Goal: Task Accomplishment & Management: Use online tool/utility

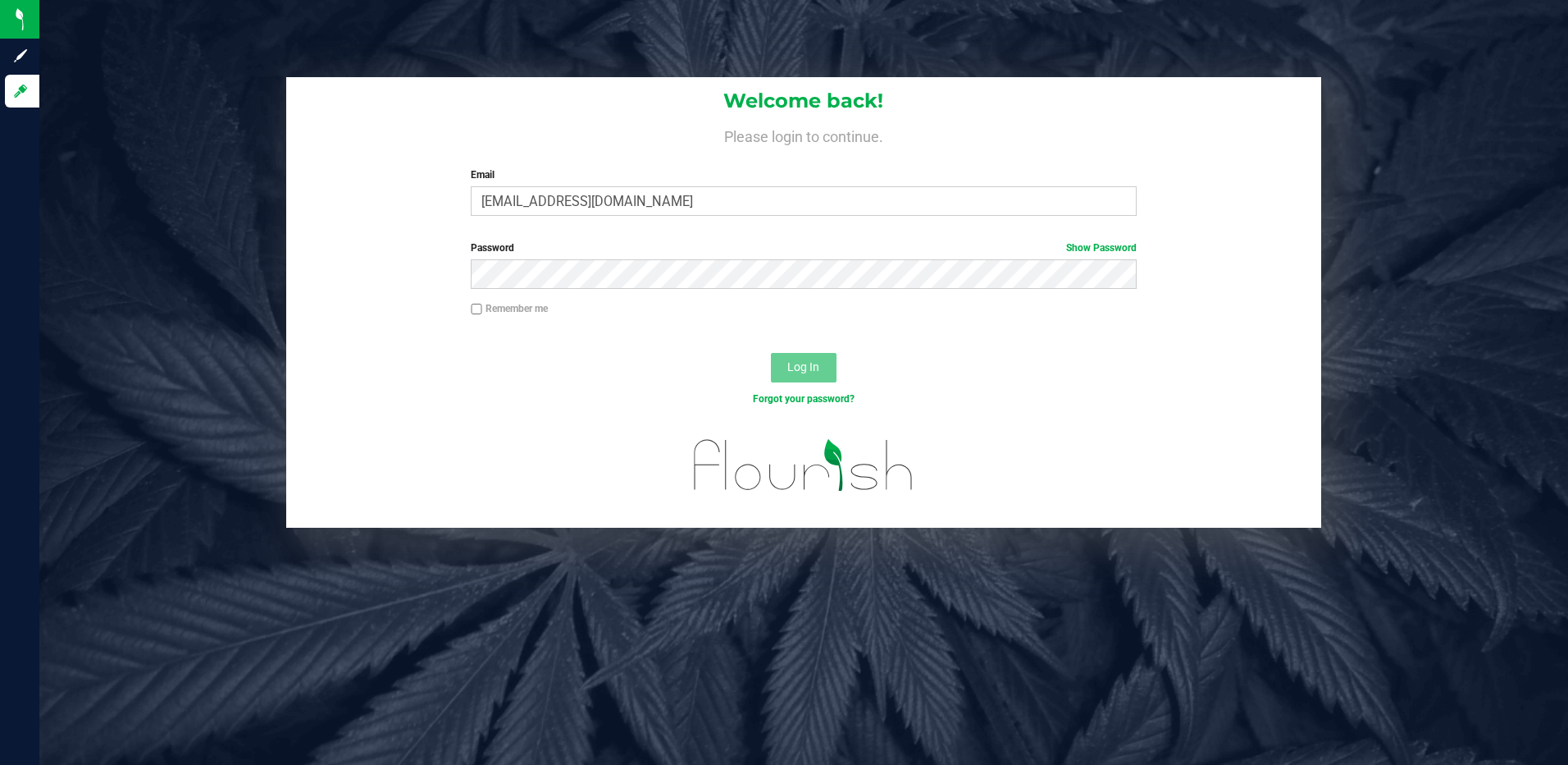
type input "[EMAIL_ADDRESS][DOMAIN_NAME]"
click at [771, 353] on button "Log In" at bounding box center [804, 368] width 66 height 29
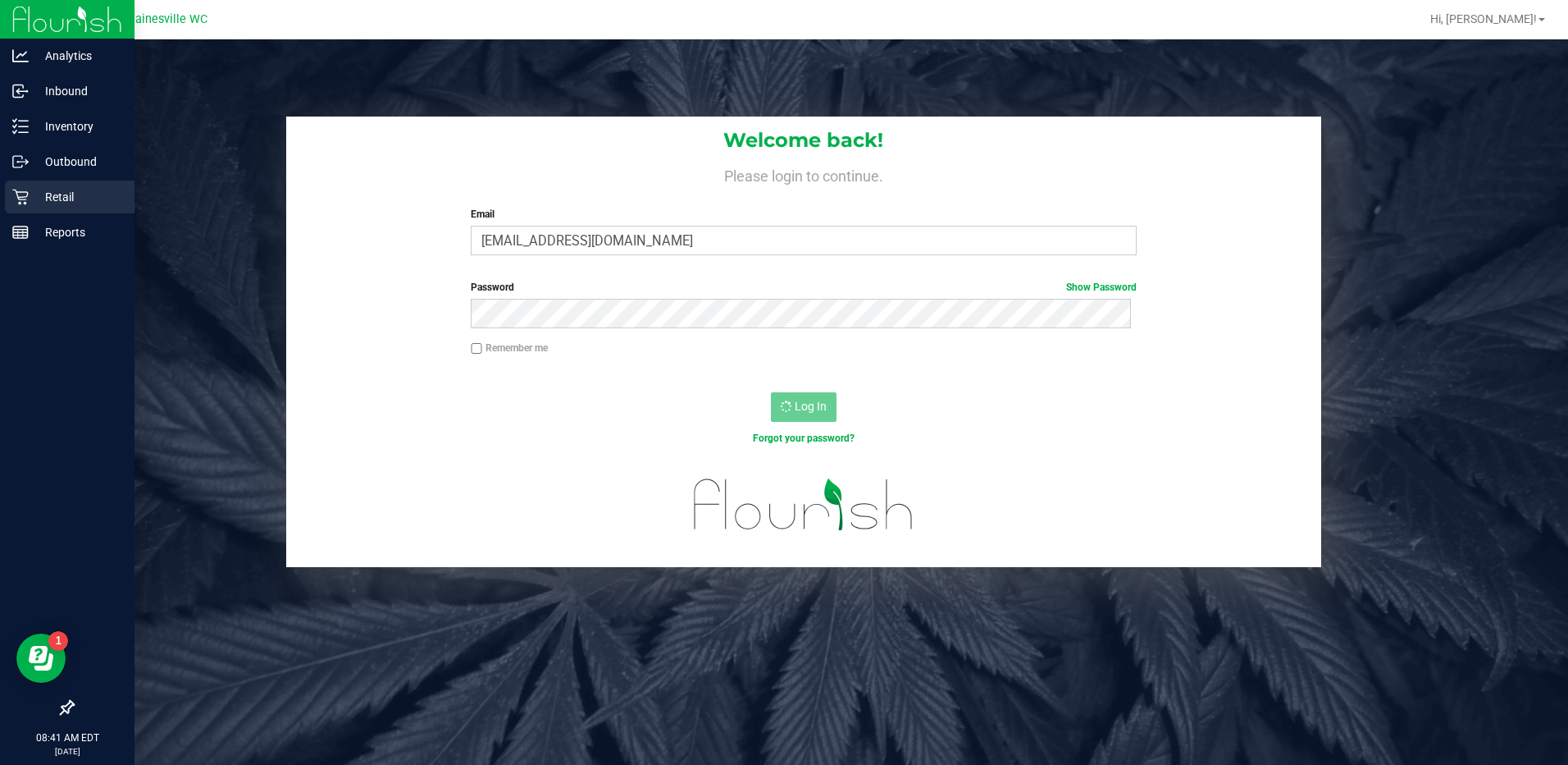
click at [67, 189] on p "Retail" at bounding box center [78, 197] width 99 height 20
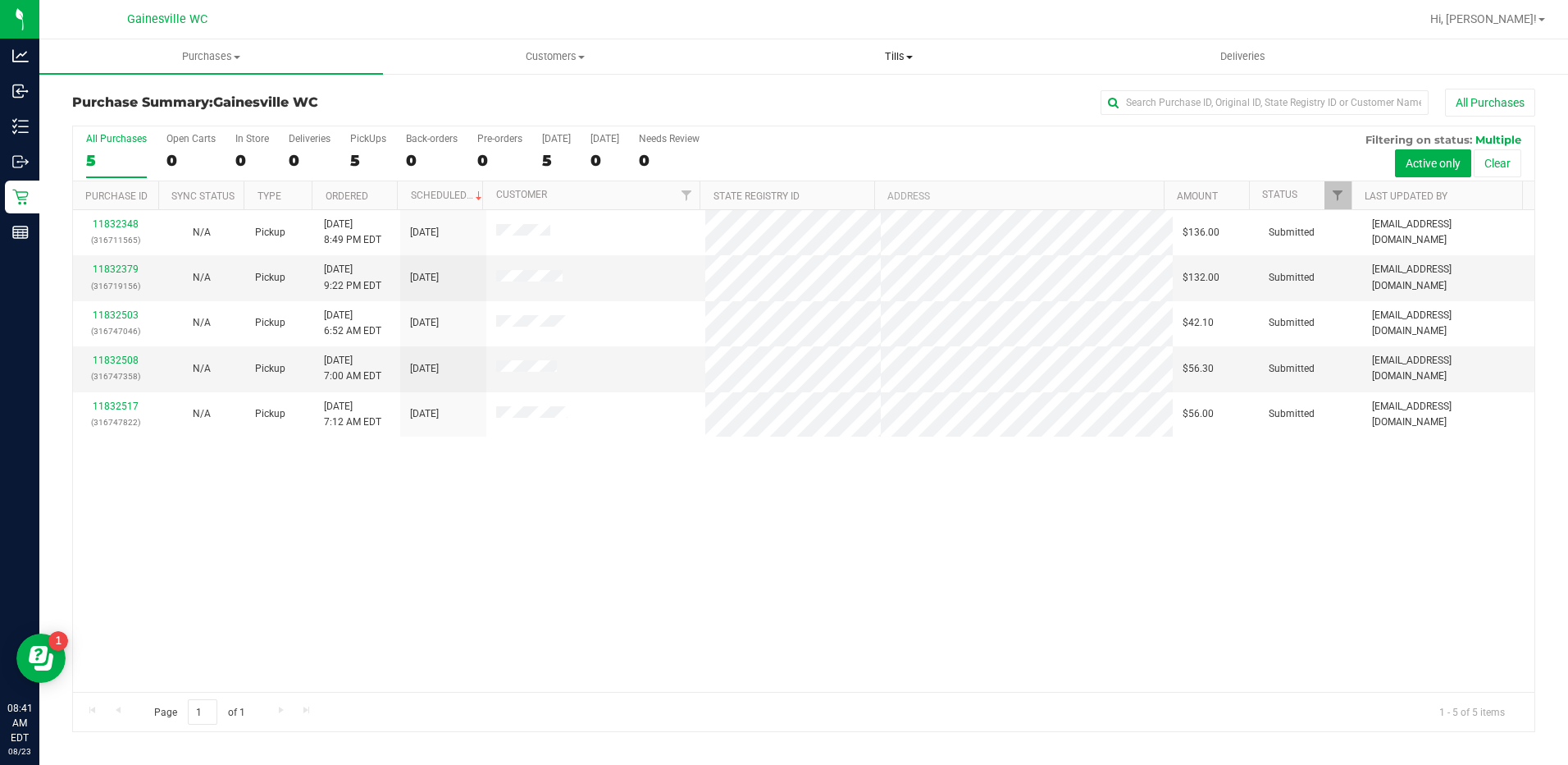
click at [897, 53] on span "Tills" at bounding box center [899, 57] width 342 height 15
click at [801, 93] on span "Manage tills" at bounding box center [782, 98] width 111 height 14
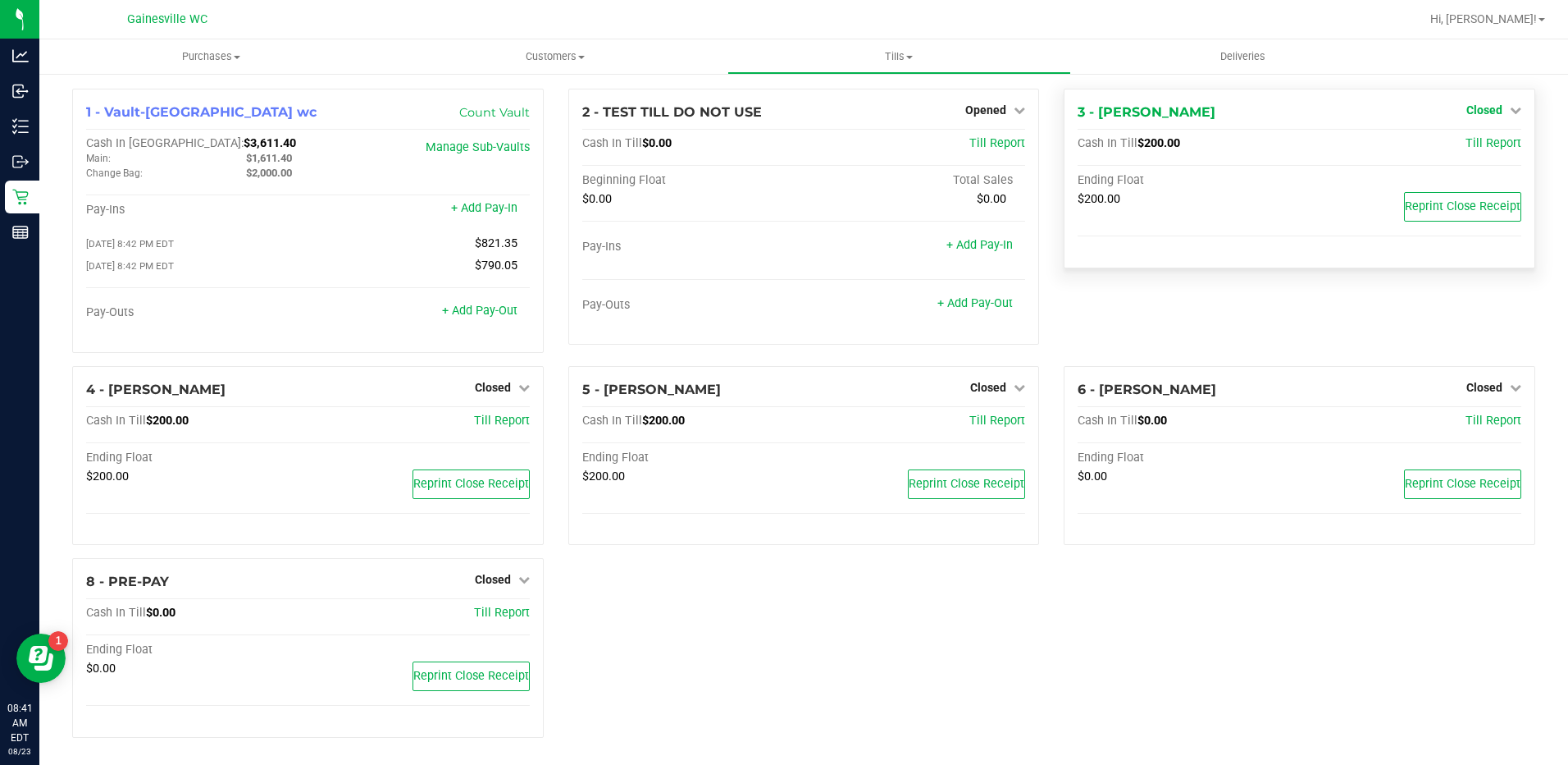
click at [1493, 110] on link "Closed" at bounding box center [1494, 110] width 55 height 13
click at [1470, 146] on link "Open Till" at bounding box center [1485, 145] width 44 height 13
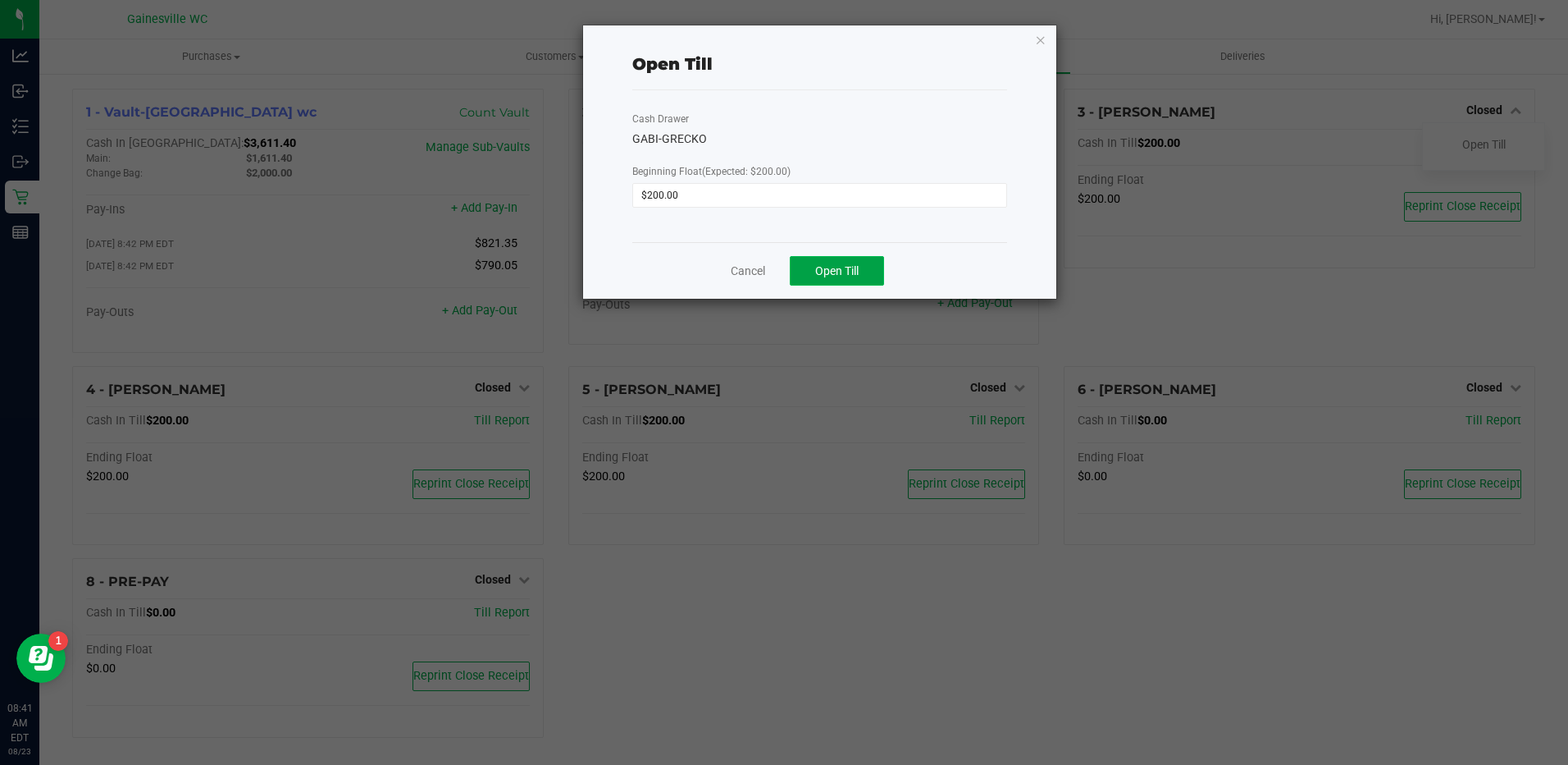
click at [859, 266] on span "Open Till" at bounding box center [837, 271] width 44 height 13
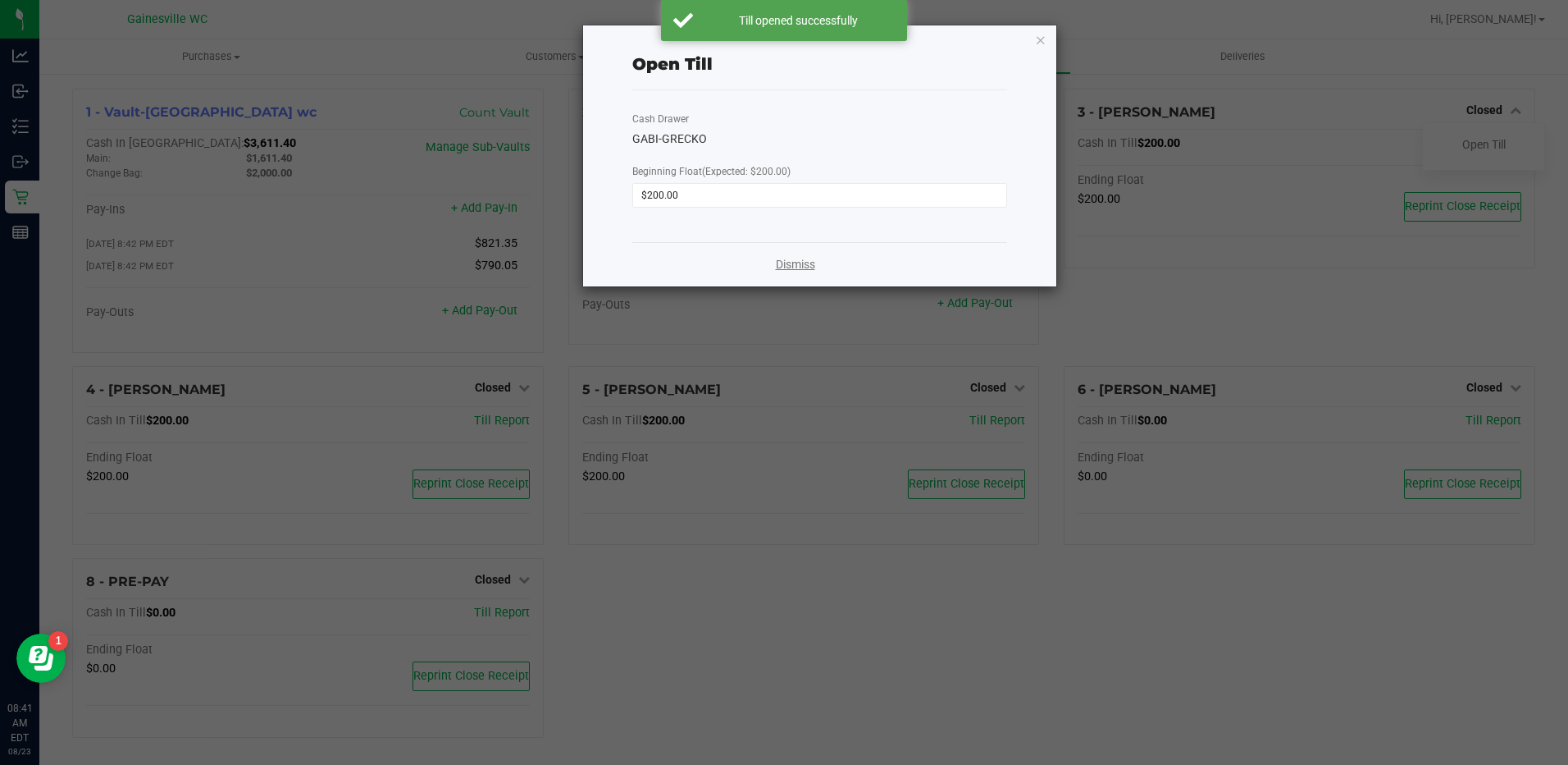
click at [796, 264] on link "Dismiss" at bounding box center [795, 264] width 39 height 17
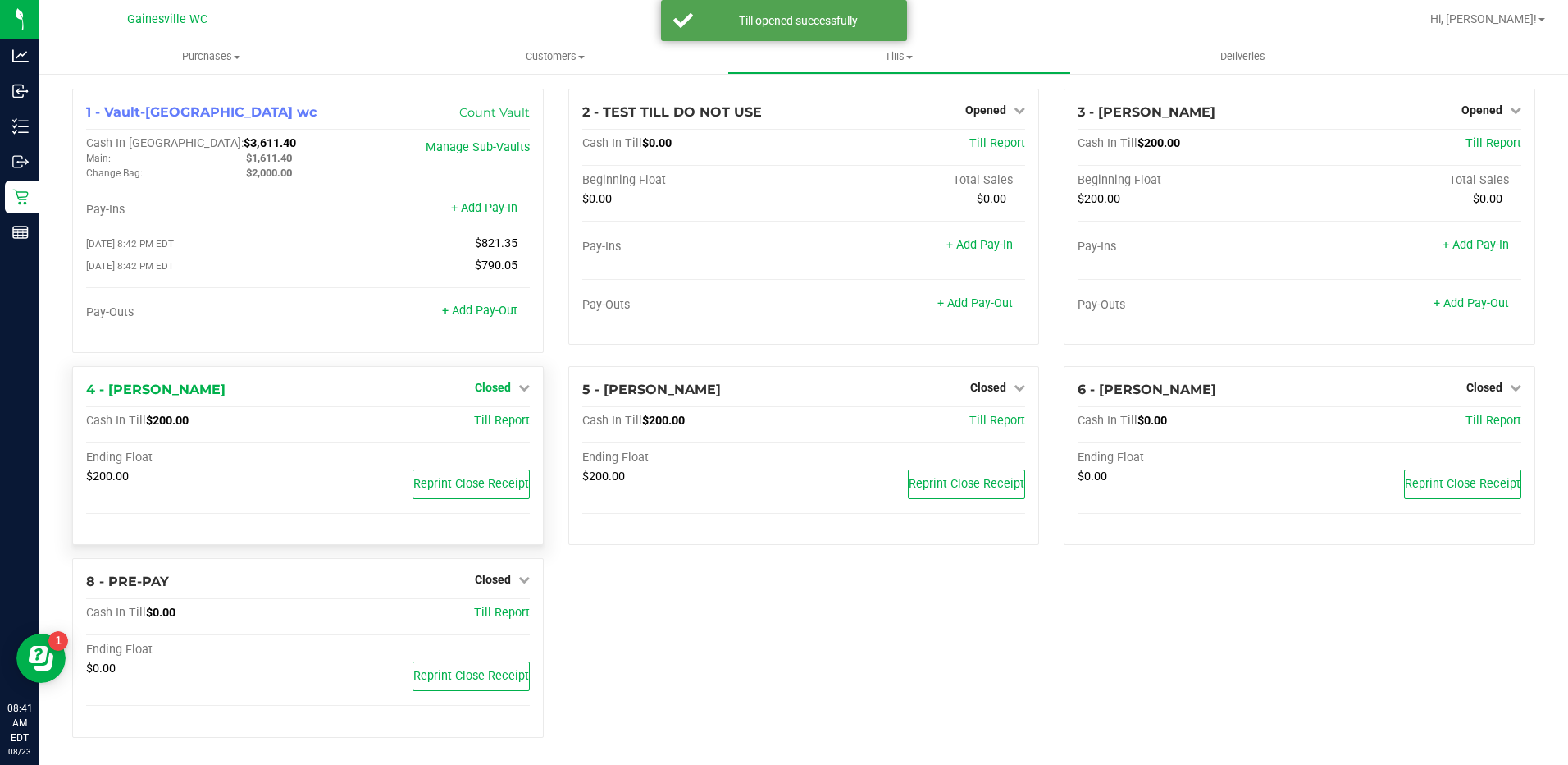
click at [519, 393] on icon at bounding box center [524, 387] width 12 height 12
click at [491, 427] on link "Open Till" at bounding box center [493, 421] width 44 height 13
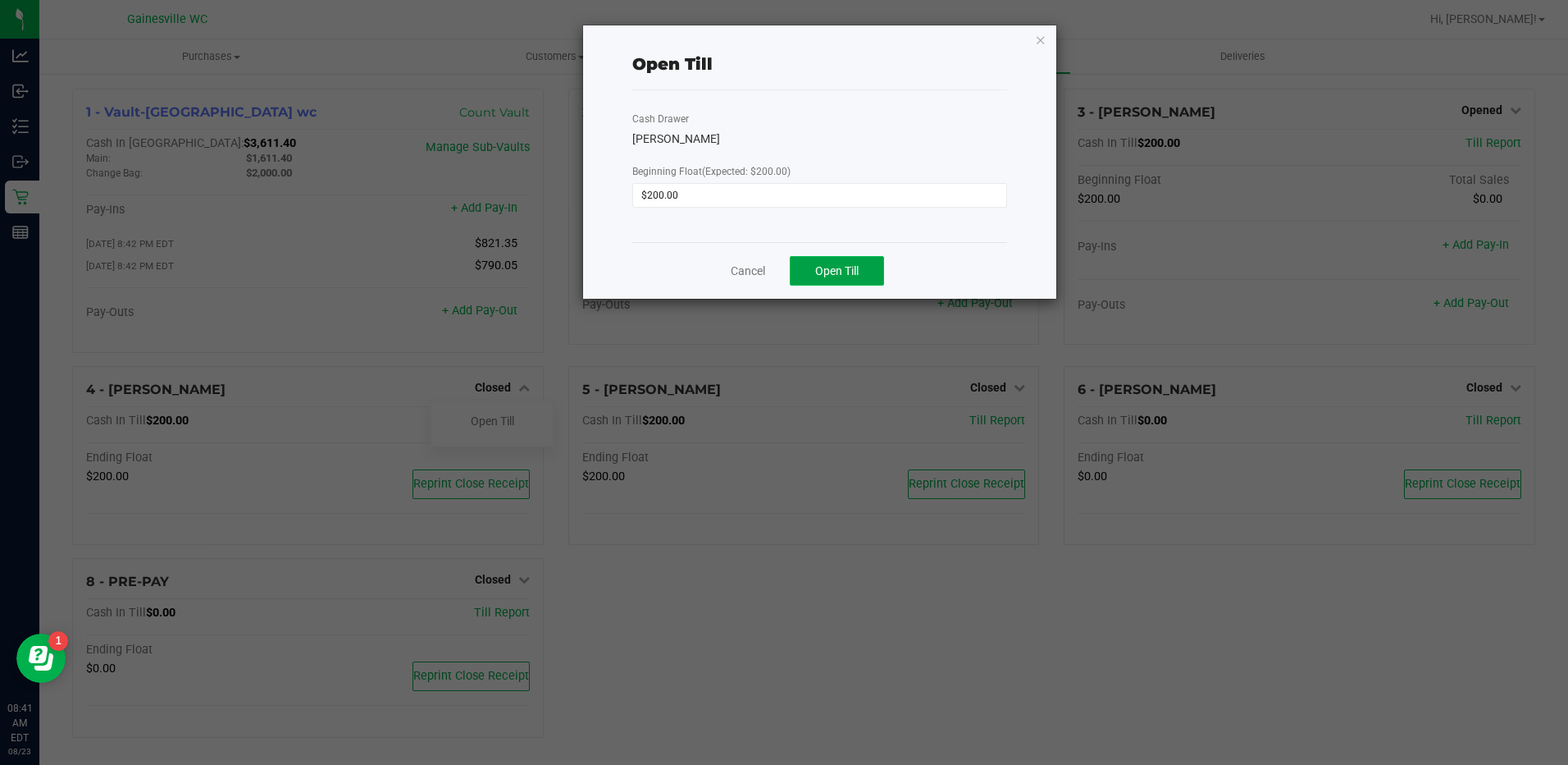
click at [851, 271] on span "Open Till" at bounding box center [837, 271] width 44 height 13
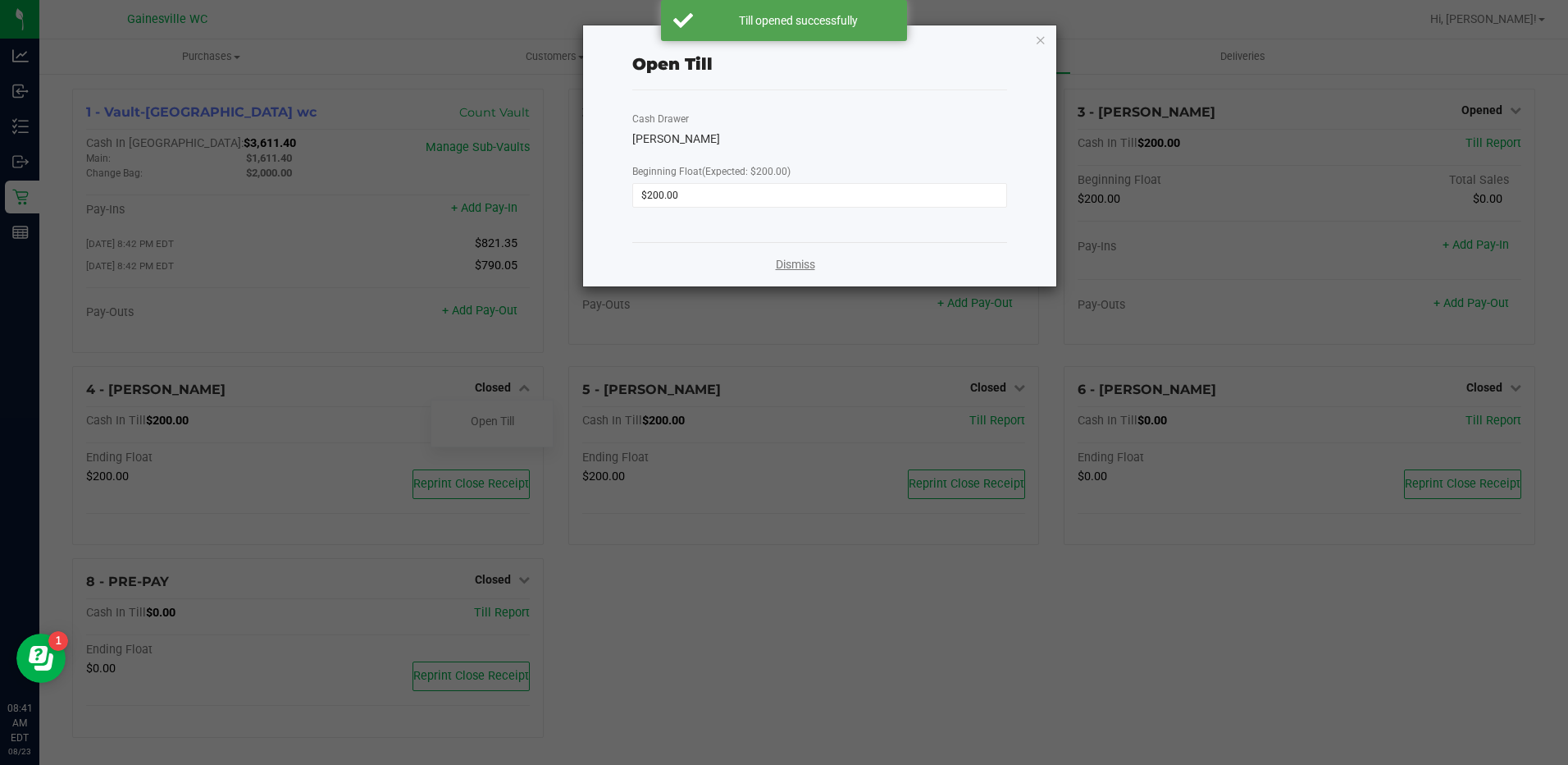
click at [790, 264] on link "Dismiss" at bounding box center [795, 264] width 39 height 17
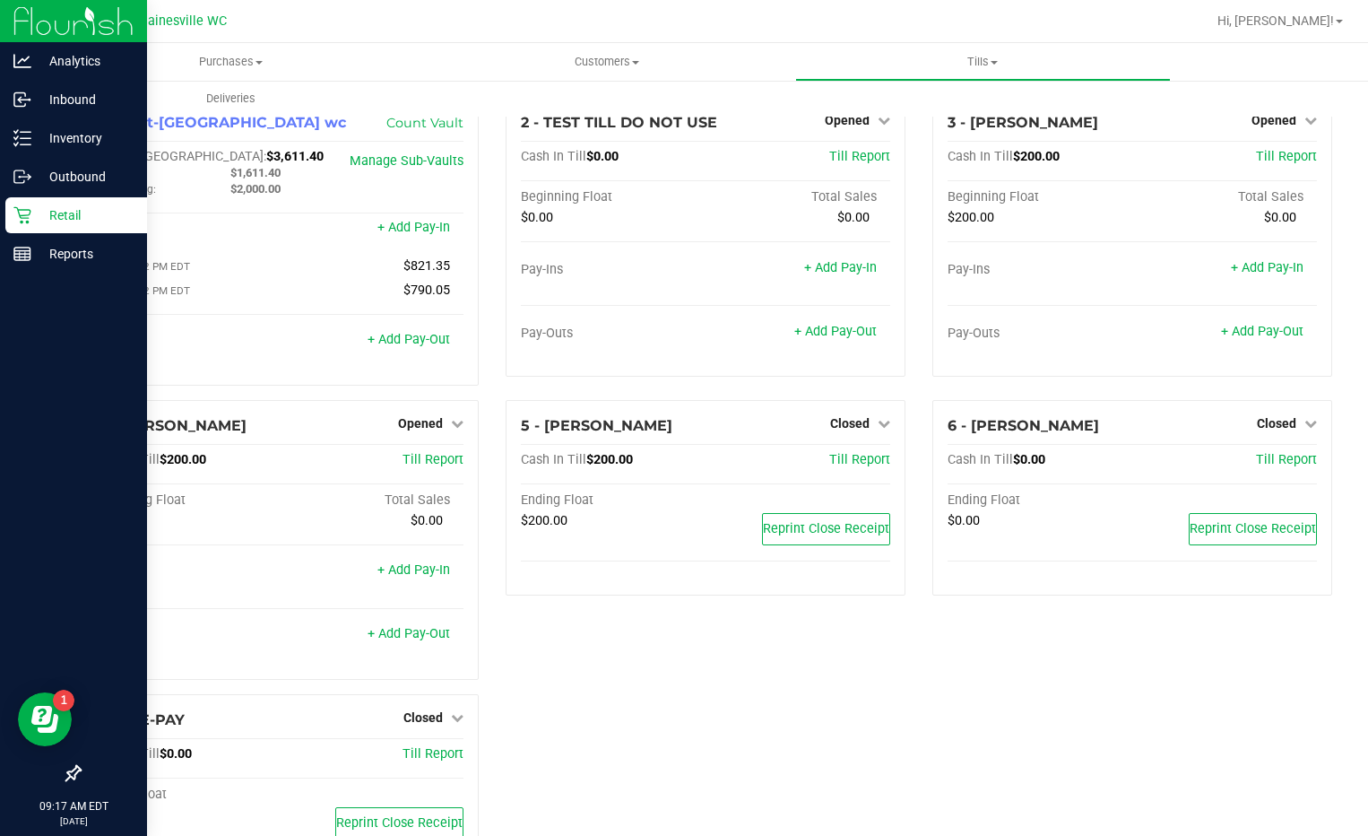
click at [45, 216] on p "Retail" at bounding box center [85, 215] width 108 height 22
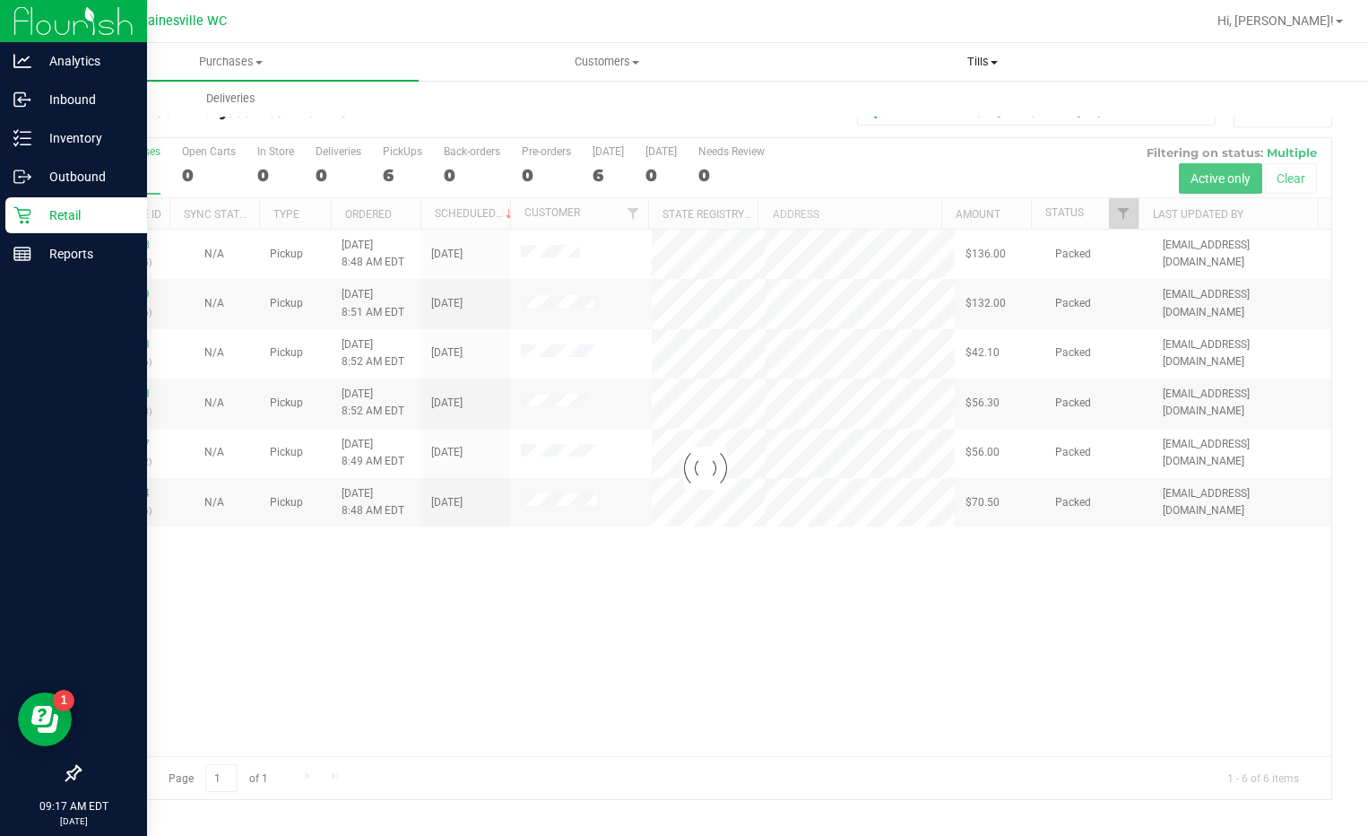
click at [1007, 58] on span "Tills" at bounding box center [983, 62] width 374 height 16
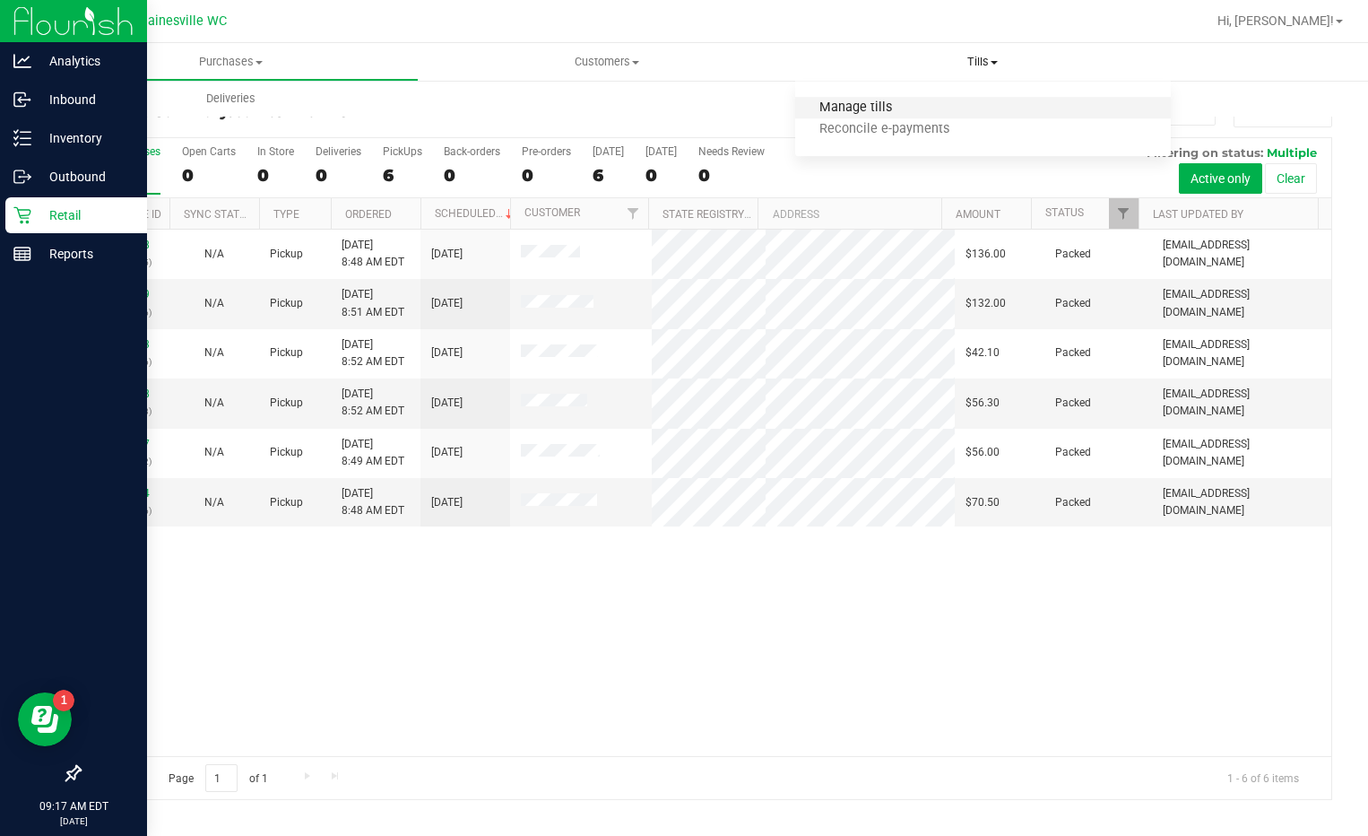
click at [869, 108] on span "Manage tills" at bounding box center [855, 107] width 121 height 15
